Goal: Book appointment/travel/reservation

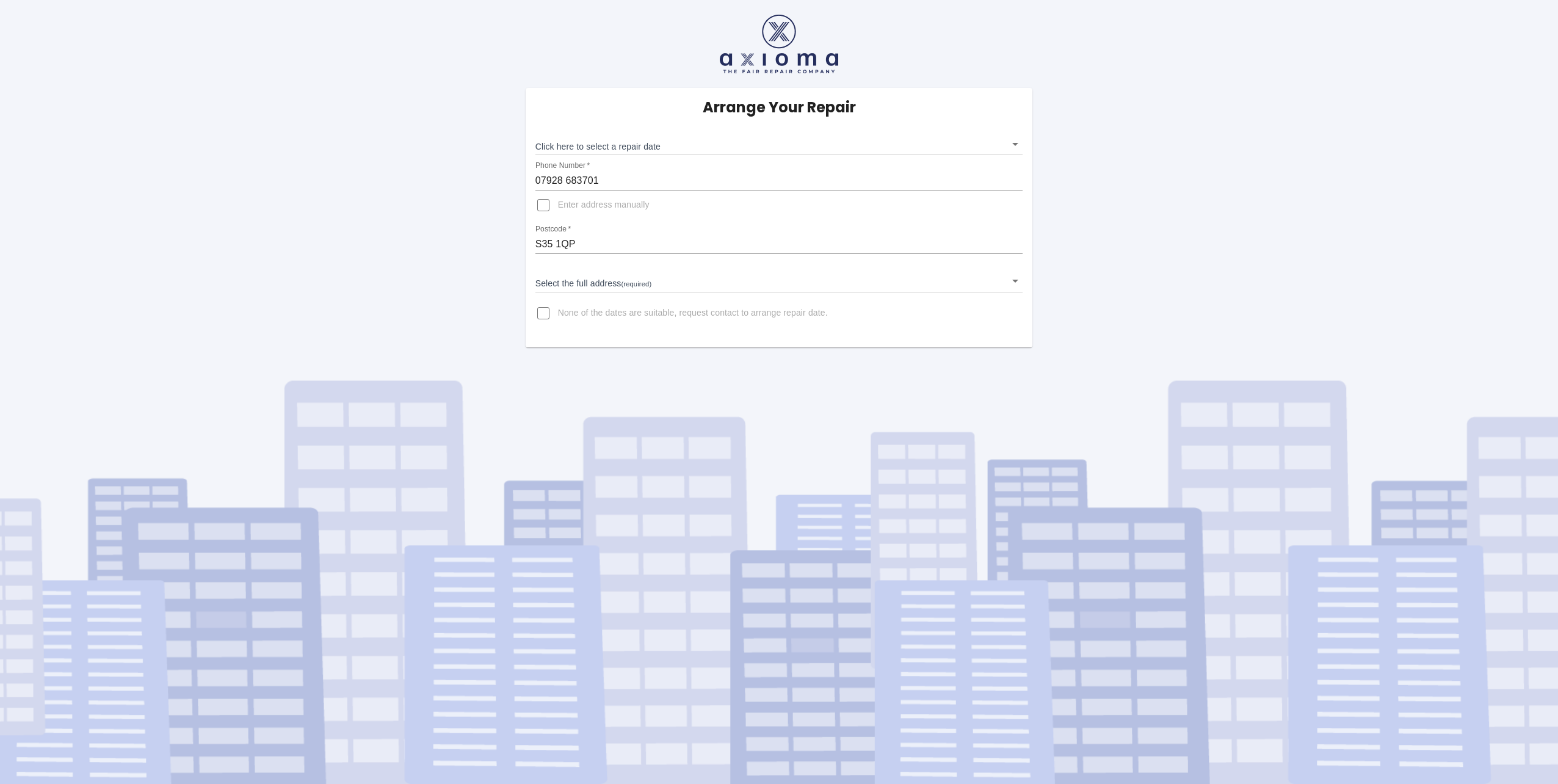
click at [561, 277] on body "Arrange Your Repair Click here to select a repair date ​ Phone Number   * [PHON…" at bounding box center [779, 392] width 1558 height 784
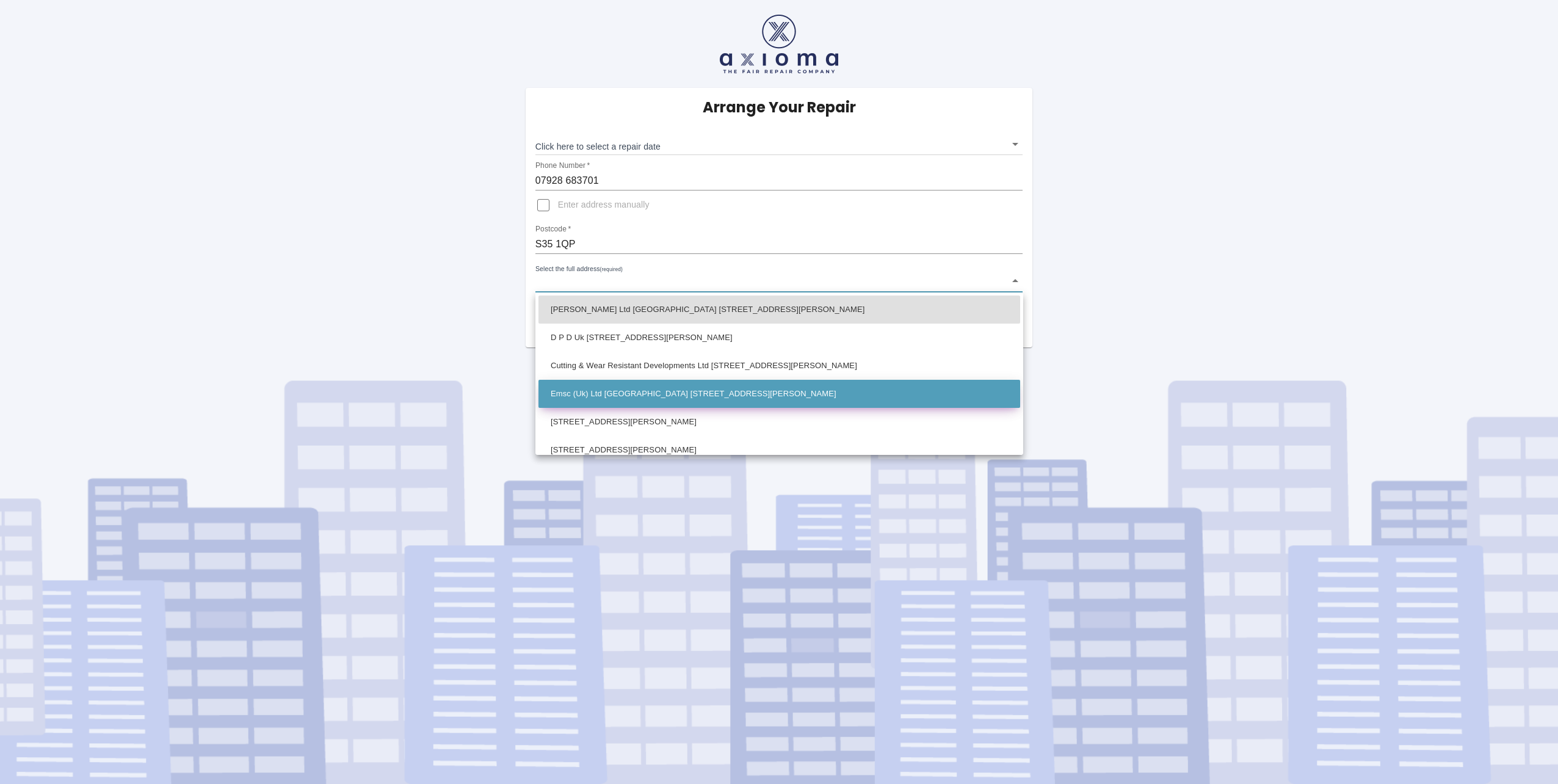
click at [595, 386] on li "Emsc (Uk) Ltd [GEOGRAPHIC_DATA] [STREET_ADDRESS][PERSON_NAME]" at bounding box center [779, 393] width 481 height 28
type input "Emsc (Uk) Ltd [GEOGRAPHIC_DATA] [STREET_ADDRESS][PERSON_NAME]"
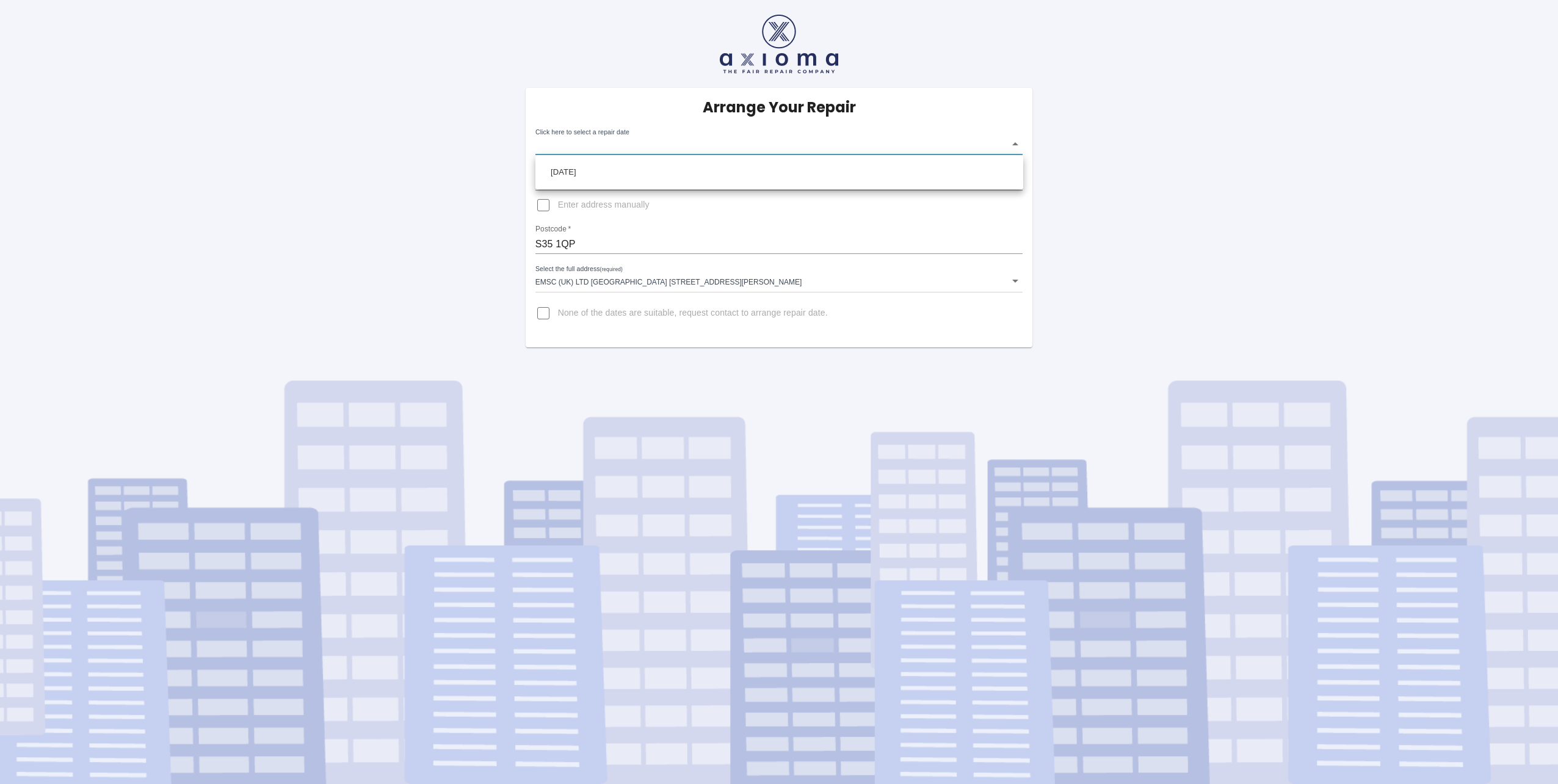
click at [1013, 145] on body "Arrange Your Repair Click here to select a repair date ​ Phone Number   * [PHON…" at bounding box center [779, 392] width 1558 height 784
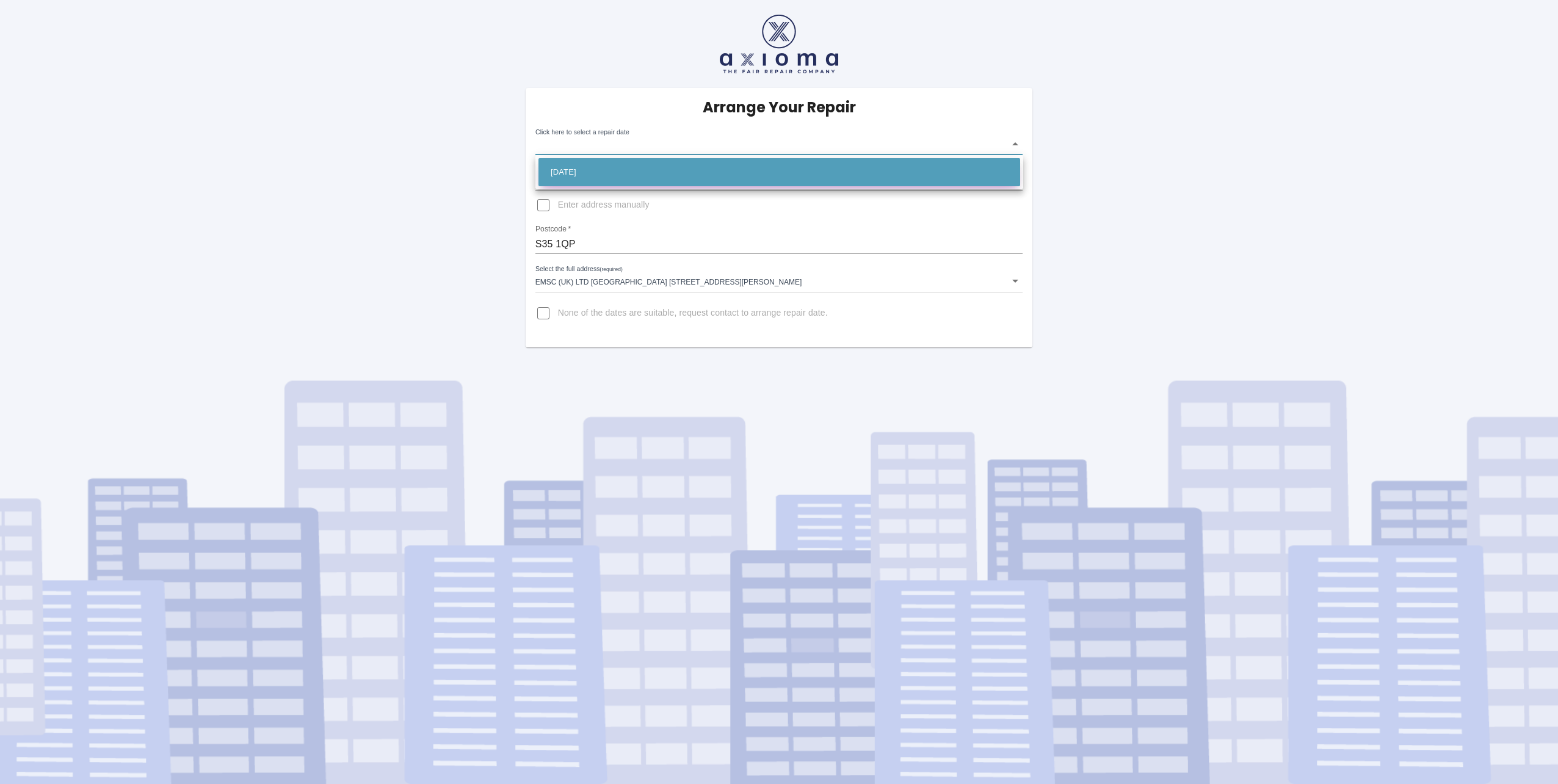
click at [588, 170] on li "[DATE]" at bounding box center [779, 172] width 481 height 28
type input "[DATE]T00:00:00.000Z"
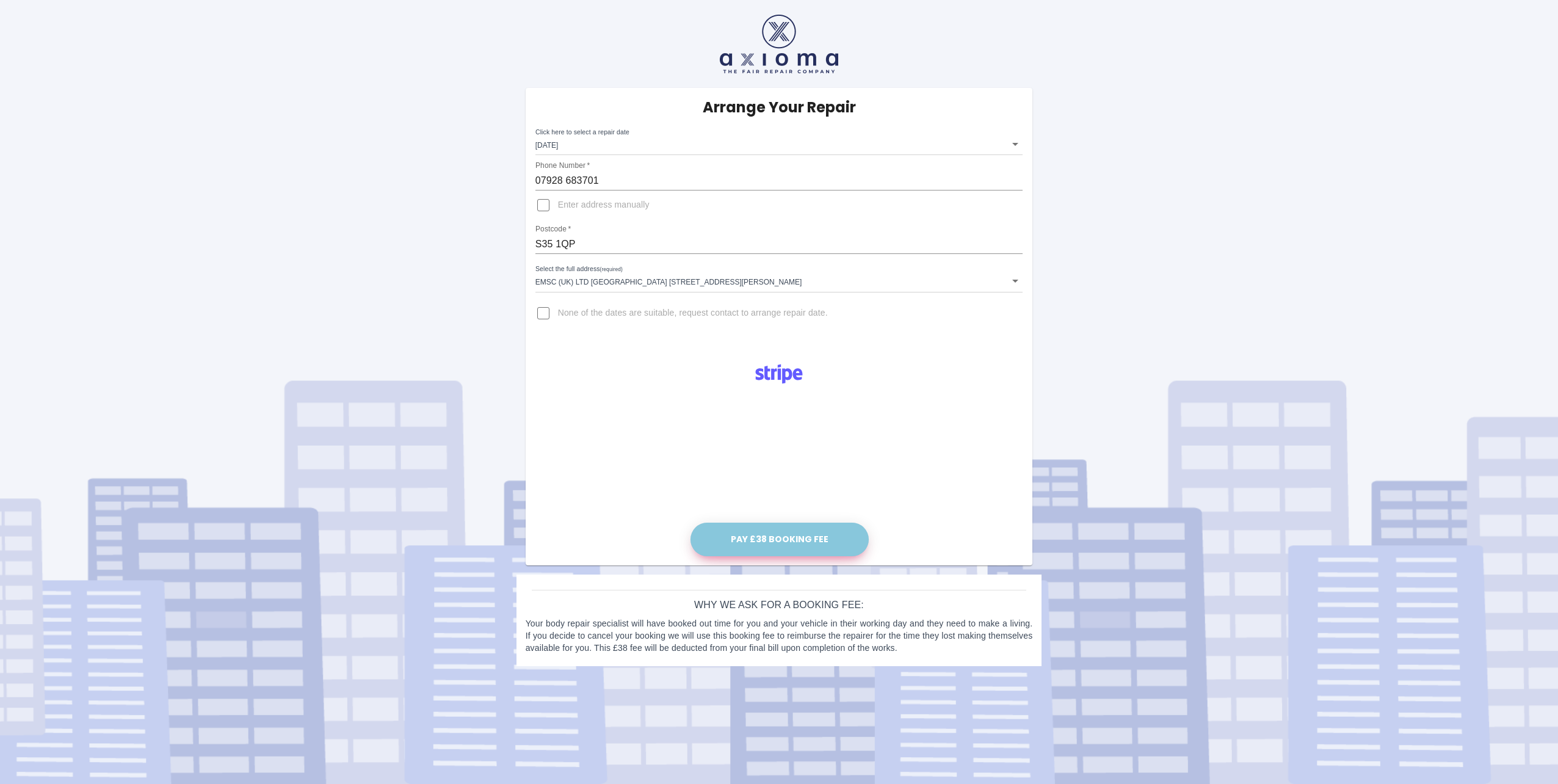
click at [776, 537] on button "Pay £38 Booking Fee" at bounding box center [779, 539] width 179 height 34
